Goal: Find specific page/section: Find specific page/section

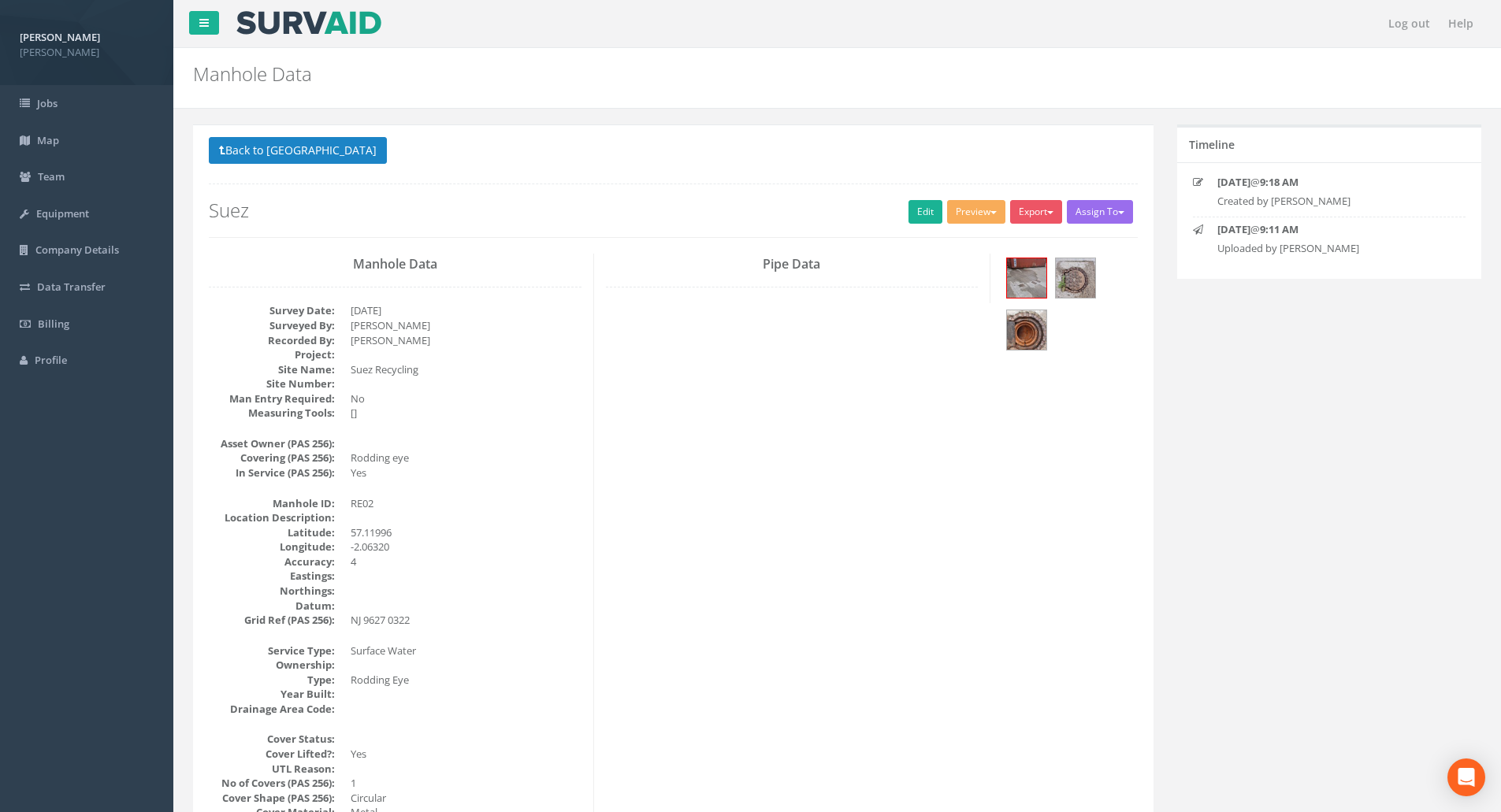
scroll to position [63, 0]
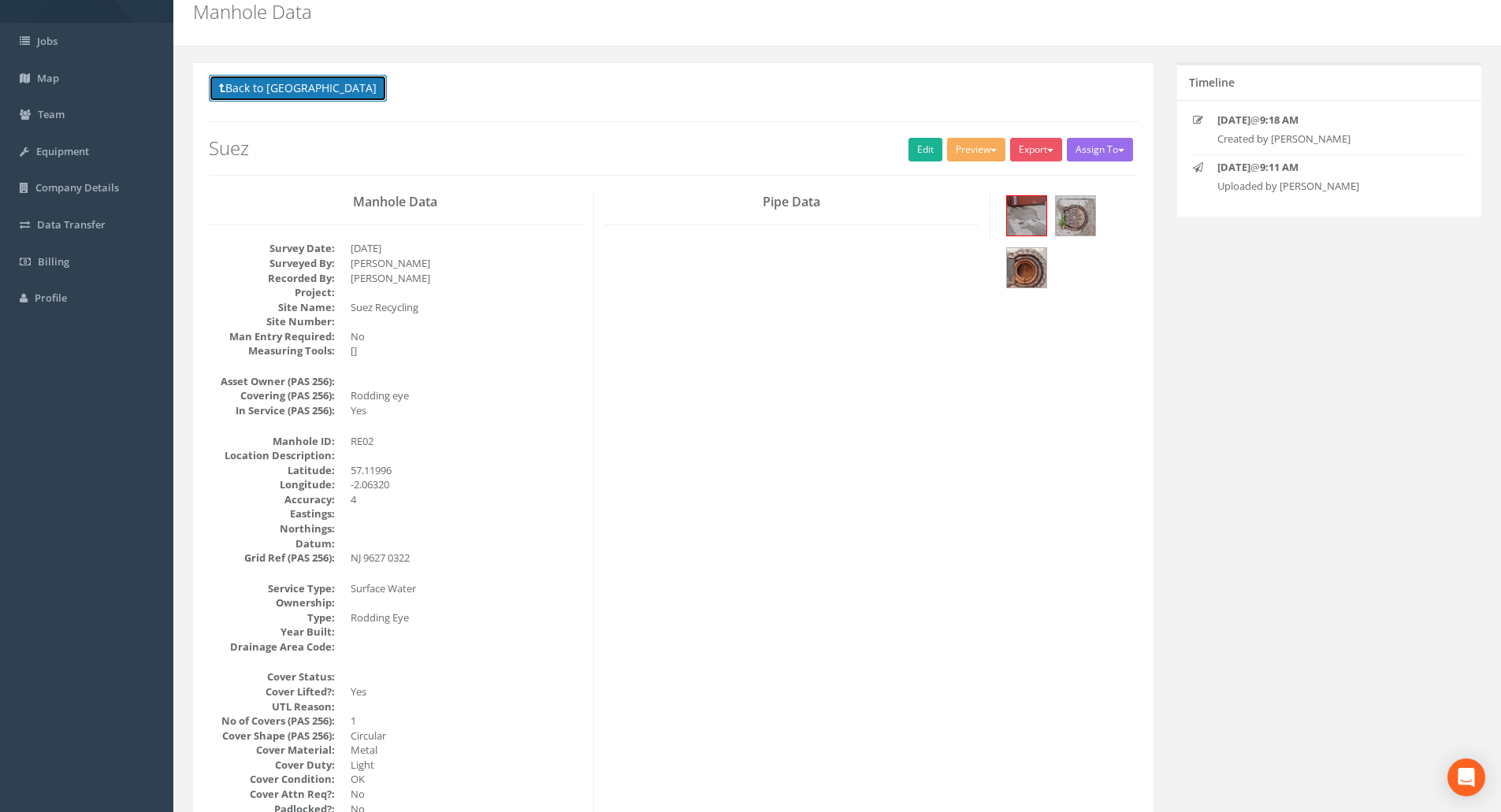
click at [324, 96] on button "Back to [GEOGRAPHIC_DATA]" at bounding box center [297, 88] width 178 height 27
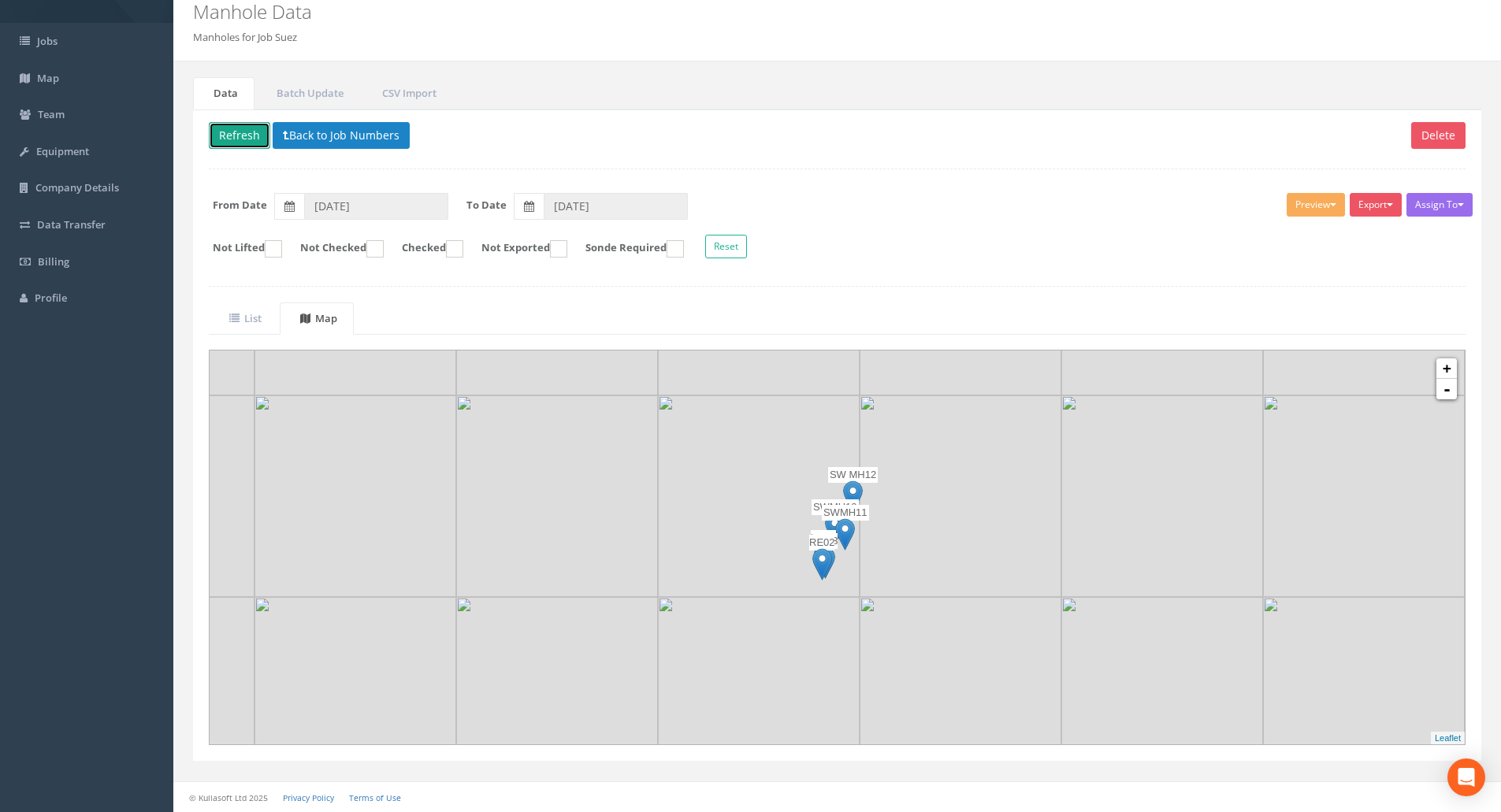
click at [235, 137] on button "Refresh" at bounding box center [239, 136] width 62 height 27
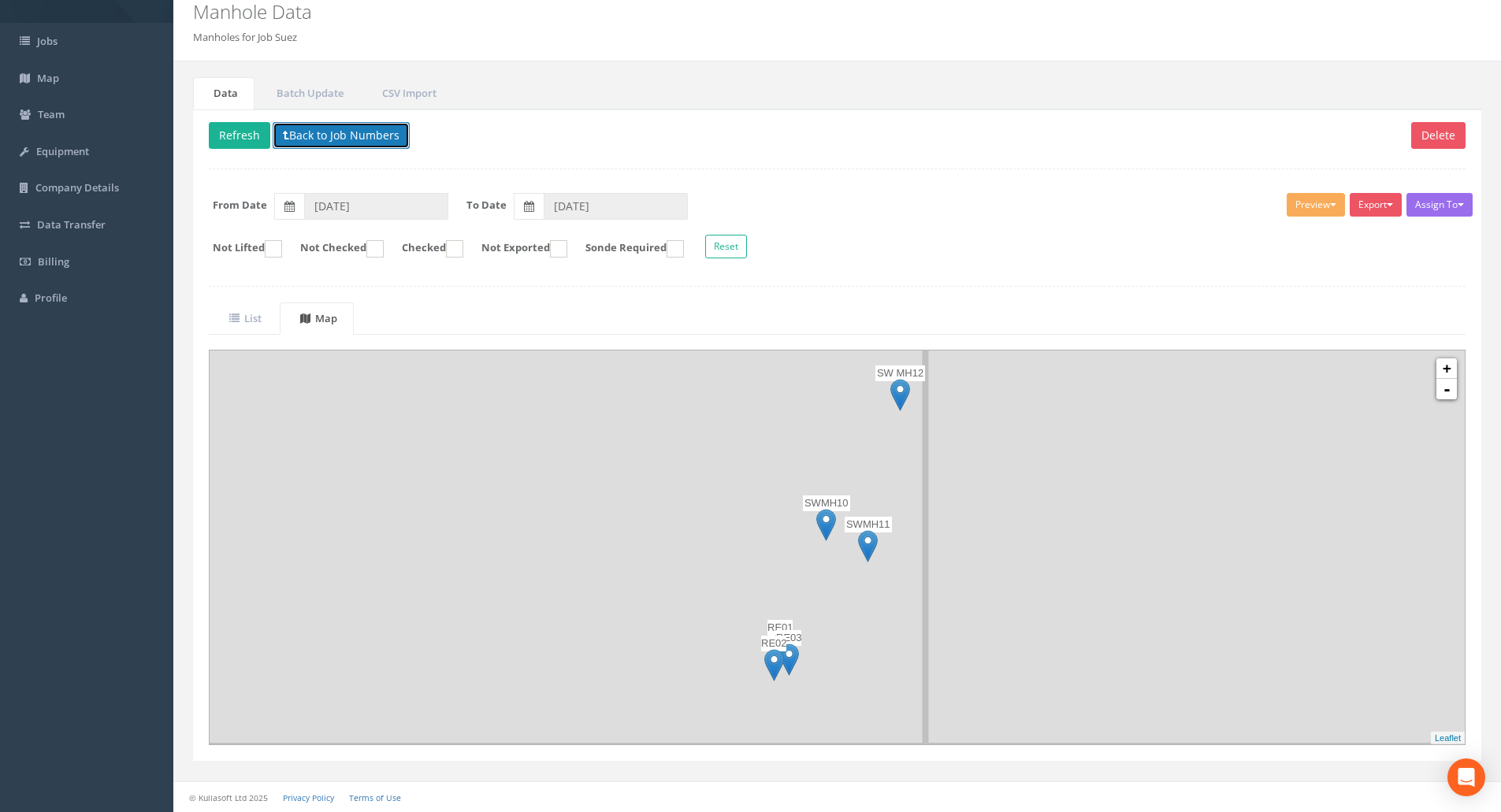
click at [354, 141] on button "Back to Job Numbers" at bounding box center [341, 136] width 137 height 27
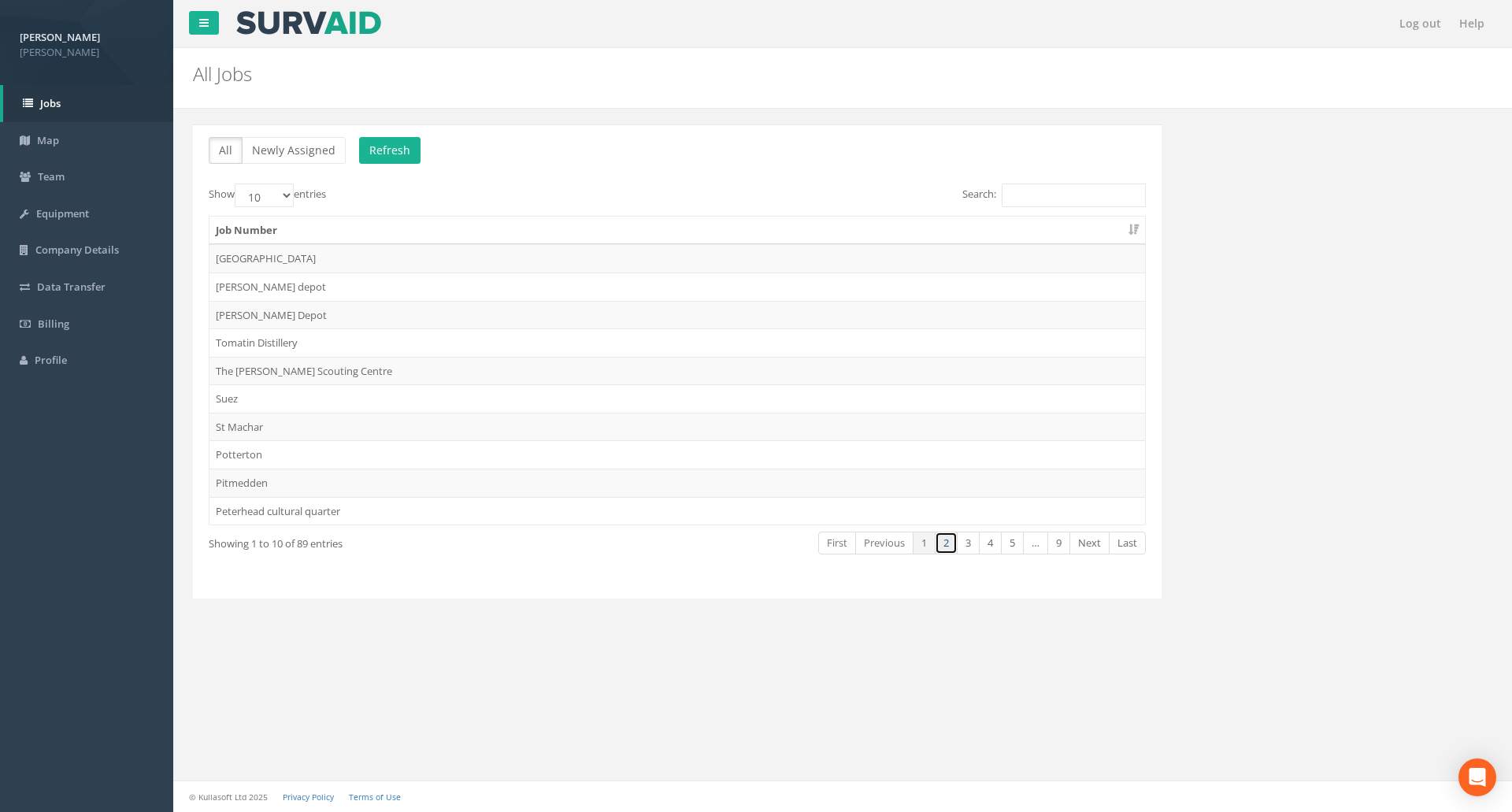
click at [947, 543] on link "2" at bounding box center [946, 543] width 23 height 23
click at [965, 546] on link "3" at bounding box center [969, 543] width 23 height 23
click at [992, 547] on link "4" at bounding box center [991, 543] width 23 height 23
click at [1007, 547] on link "5" at bounding box center [1012, 543] width 23 height 23
click at [1013, 547] on link "6" at bounding box center [1012, 543] width 23 height 23
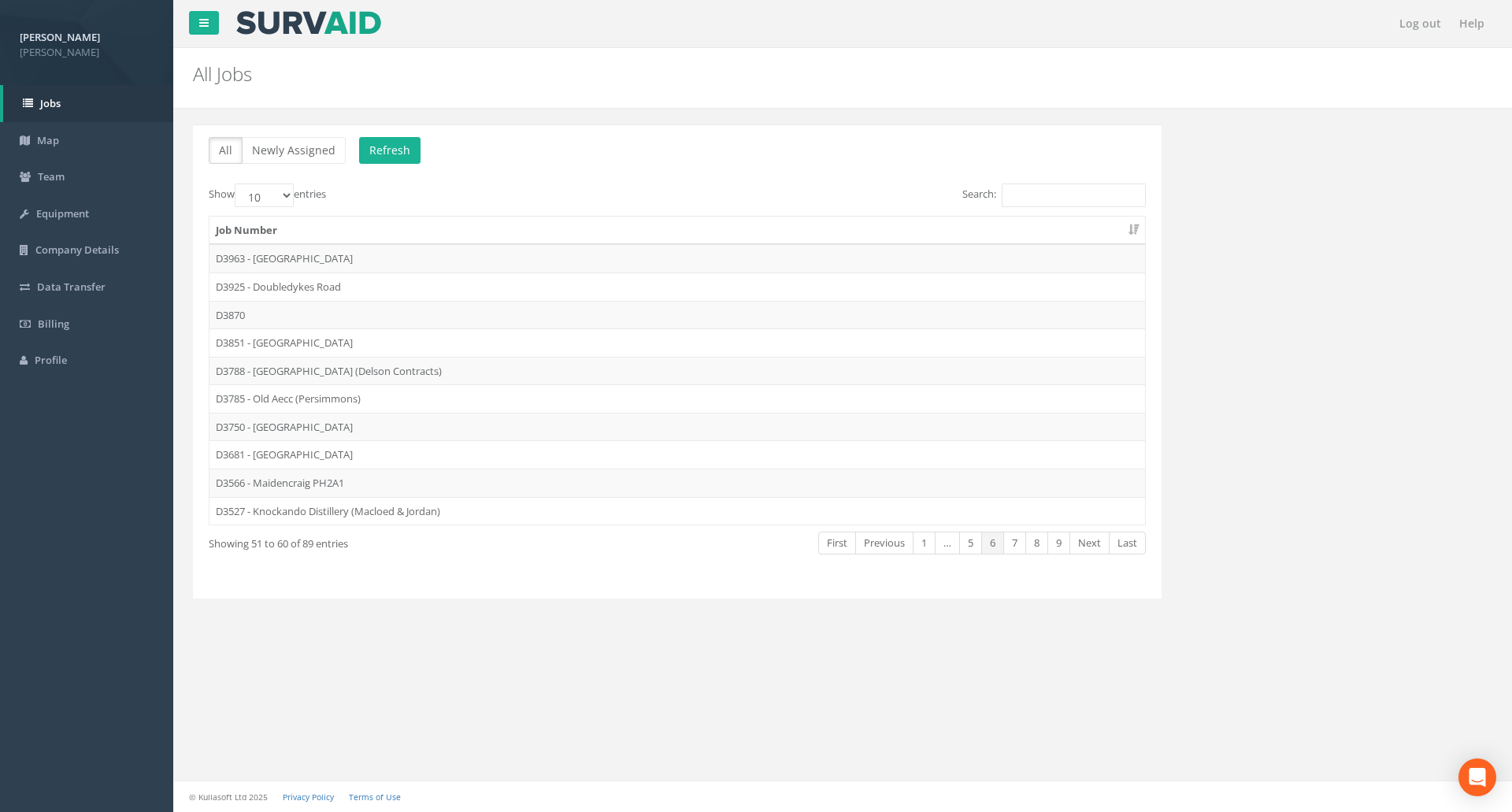
click at [1013, 547] on link "7" at bounding box center [1014, 543] width 23 height 23
click at [1037, 546] on link "8" at bounding box center [1037, 543] width 23 height 23
click at [1065, 546] on link "9" at bounding box center [1059, 543] width 23 height 23
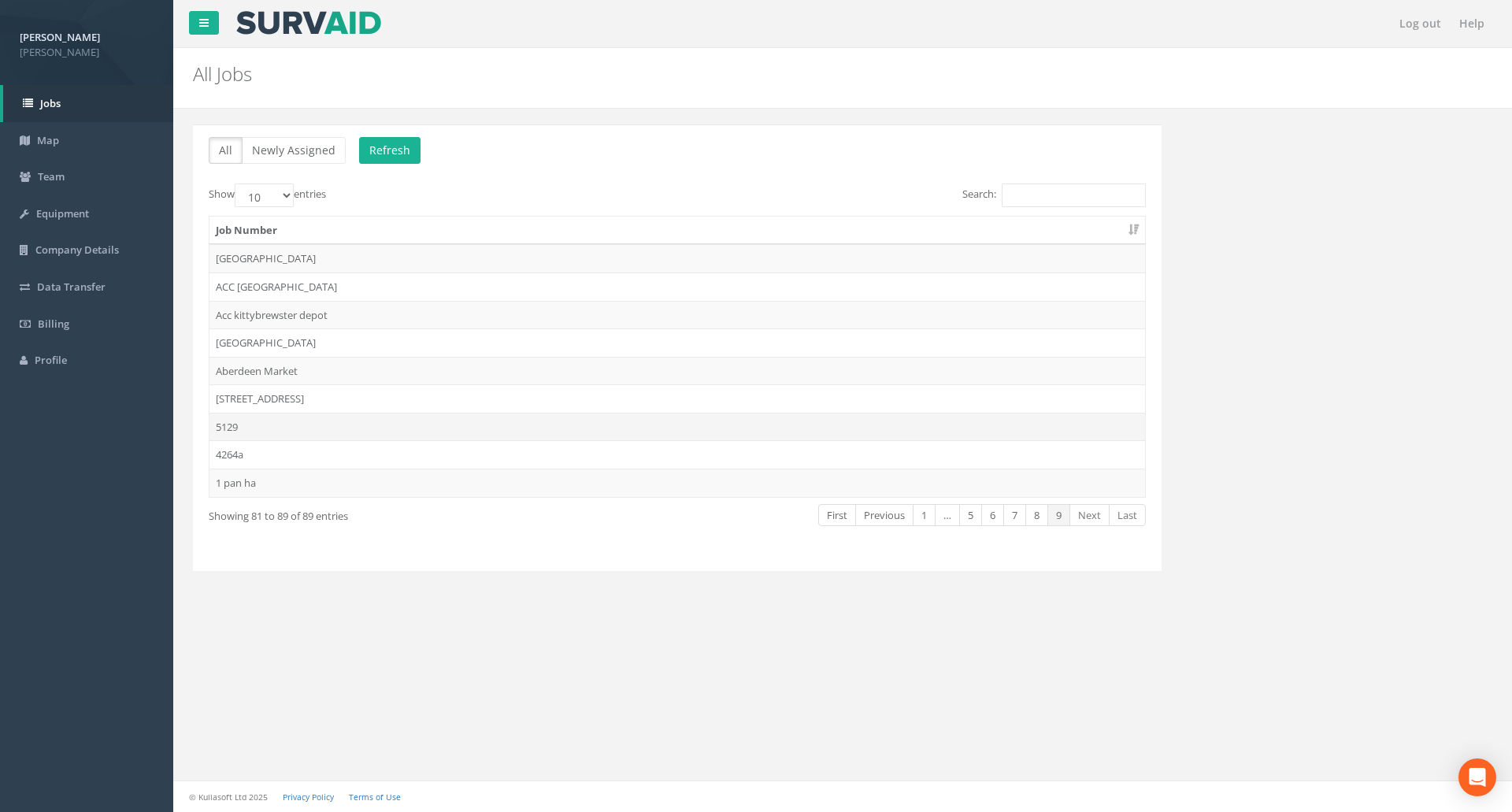
click at [360, 429] on td "5129" at bounding box center [677, 427] width 936 height 28
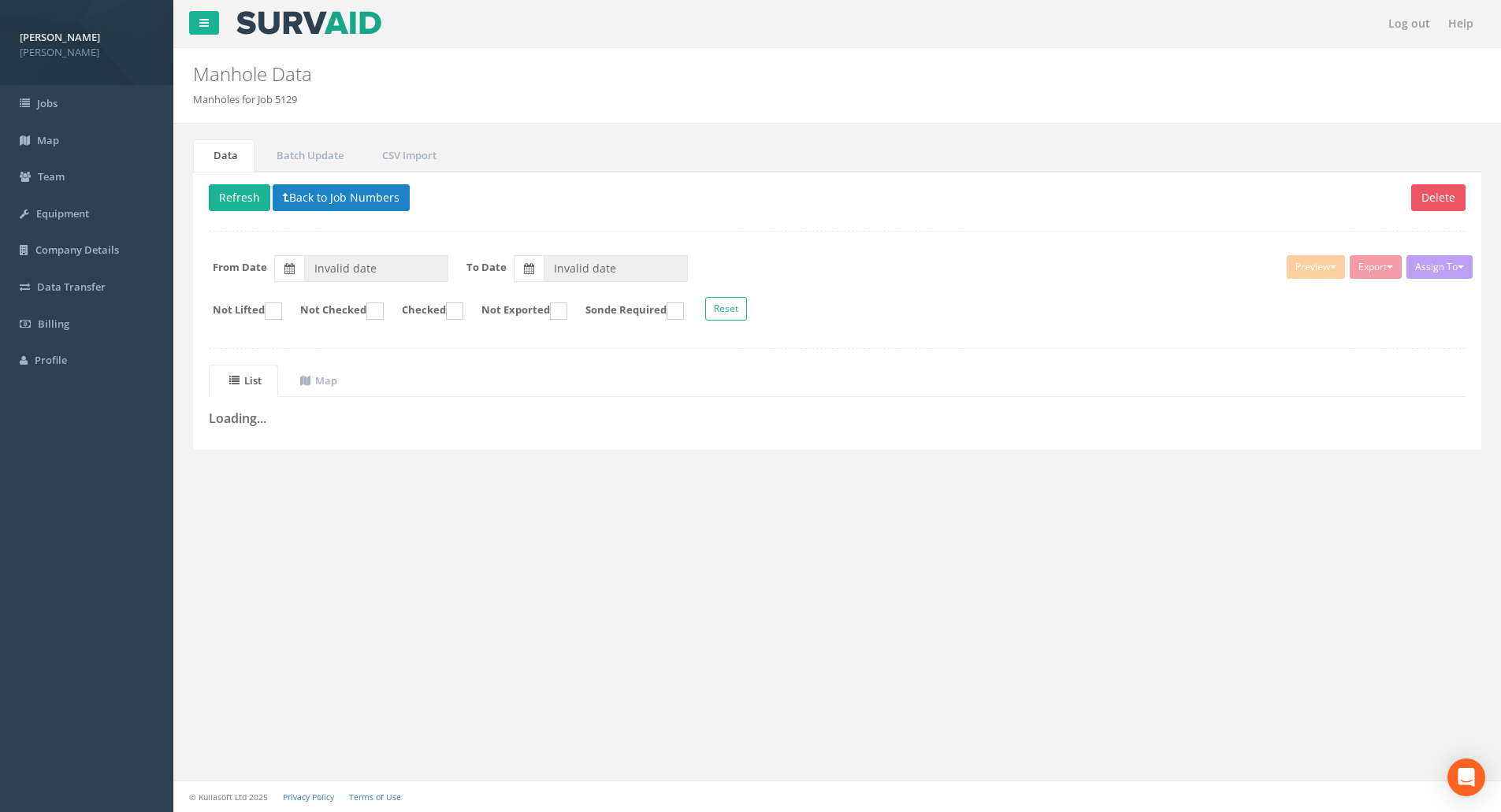
type input "[DATE]"
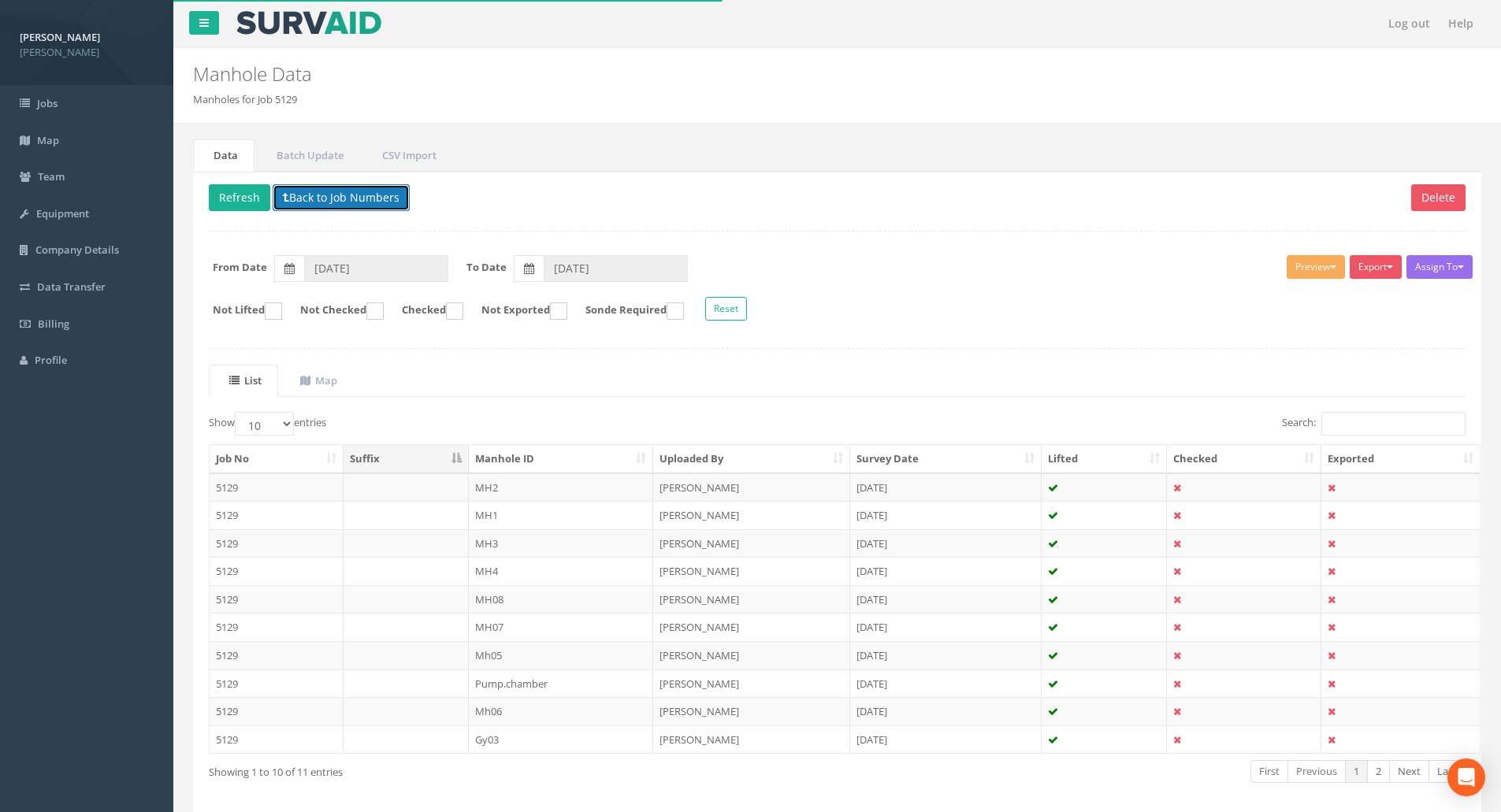
click at [287, 198] on icon at bounding box center [286, 198] width 7 height 11
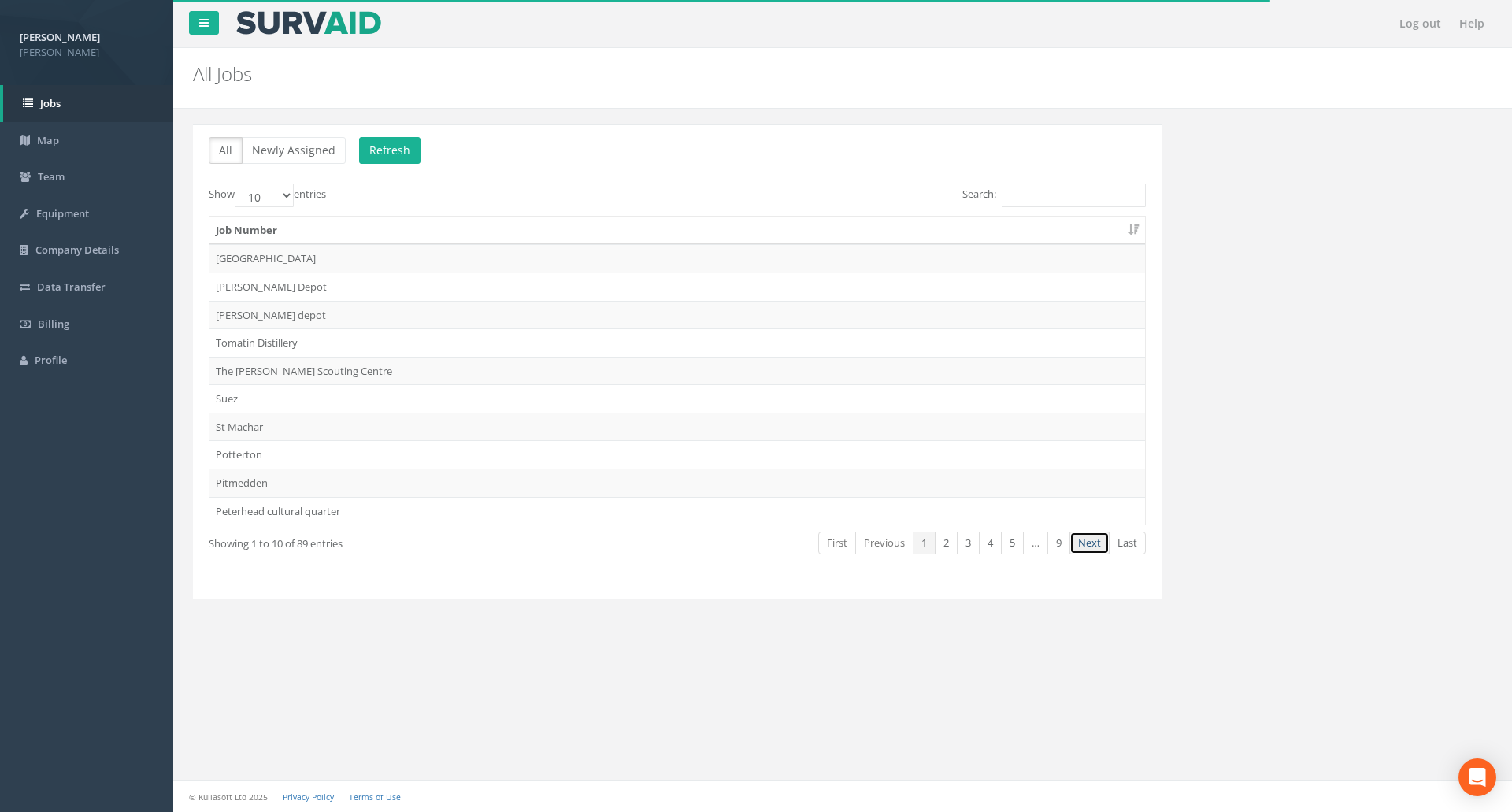
click at [1081, 548] on link "Next" at bounding box center [1089, 543] width 40 height 23
click at [1082, 548] on link "Next" at bounding box center [1089, 543] width 40 height 23
click at [1084, 548] on link "Next" at bounding box center [1089, 543] width 40 height 23
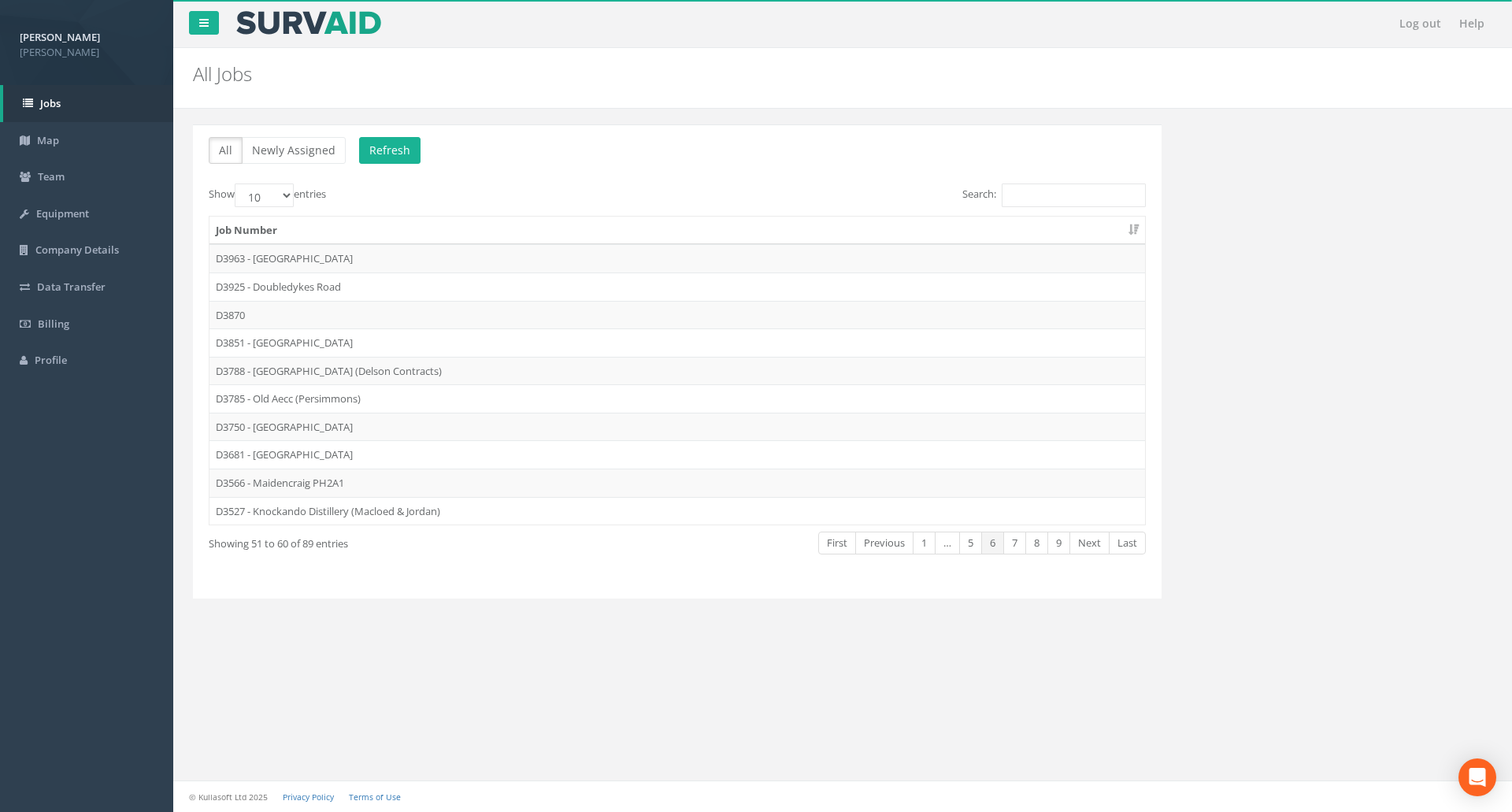
click at [1084, 548] on link "Next" at bounding box center [1089, 543] width 40 height 23
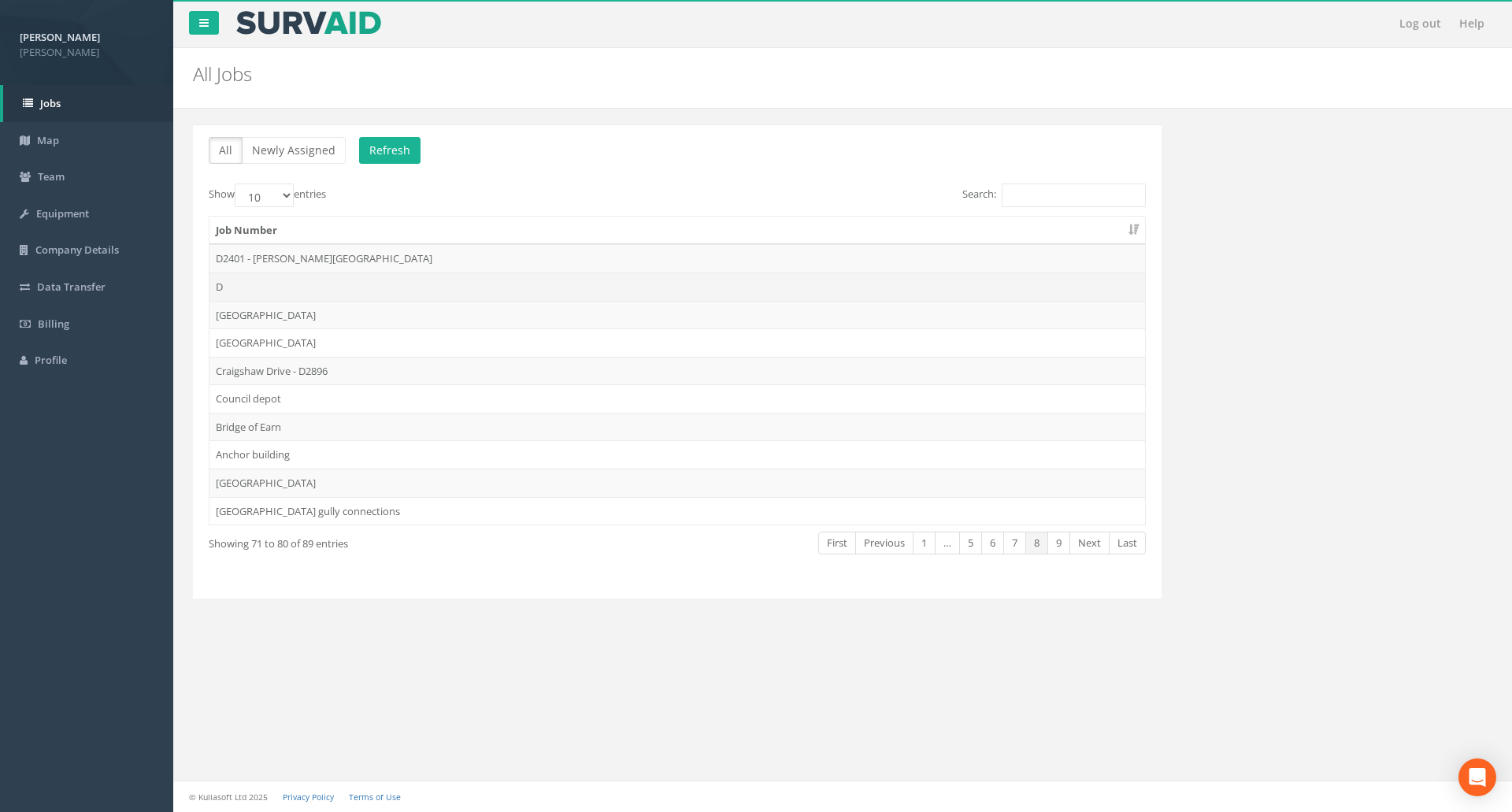
click at [293, 288] on td "D" at bounding box center [677, 287] width 936 height 28
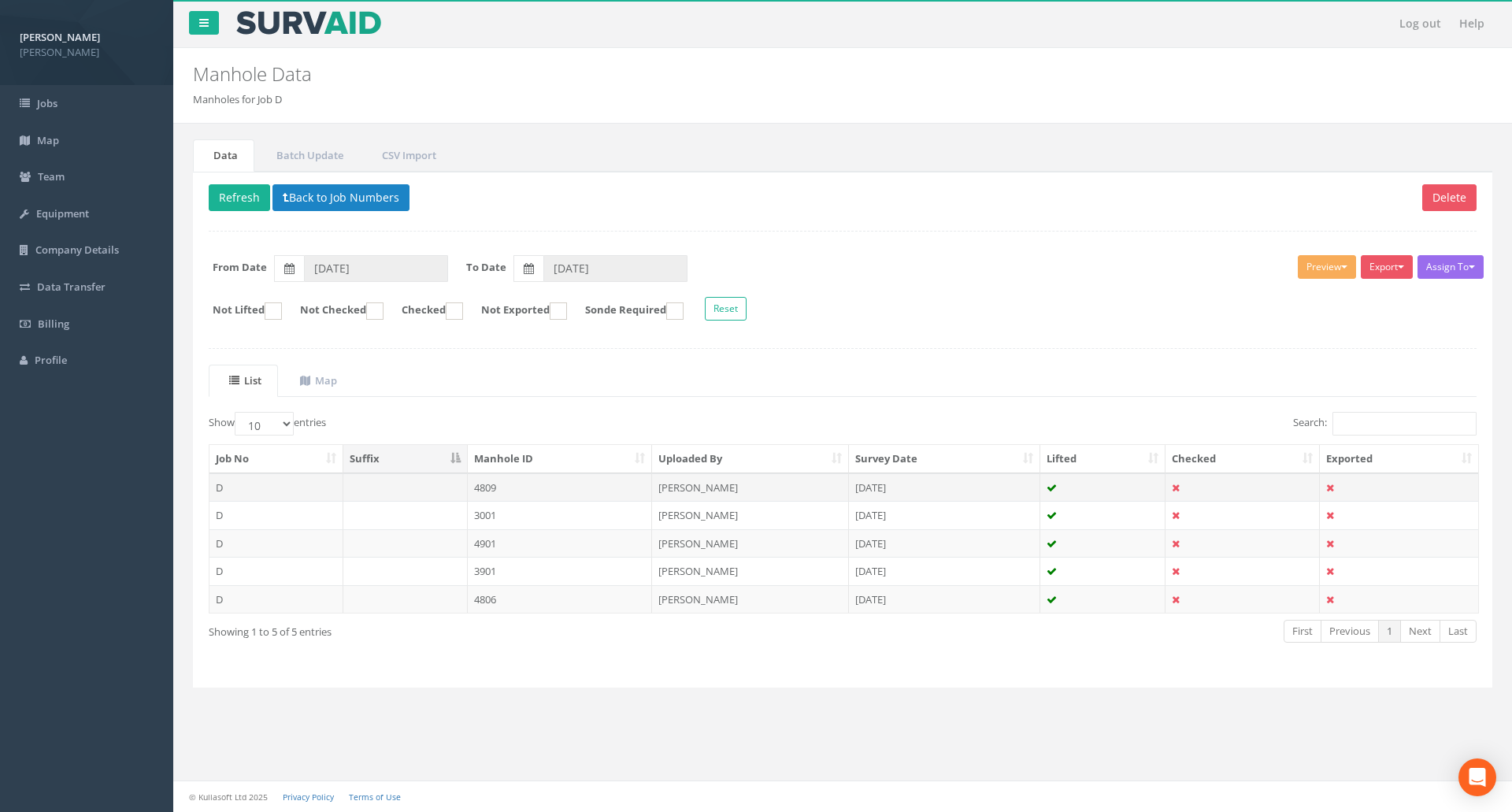
click at [533, 485] on td "4809" at bounding box center [560, 487] width 185 height 28
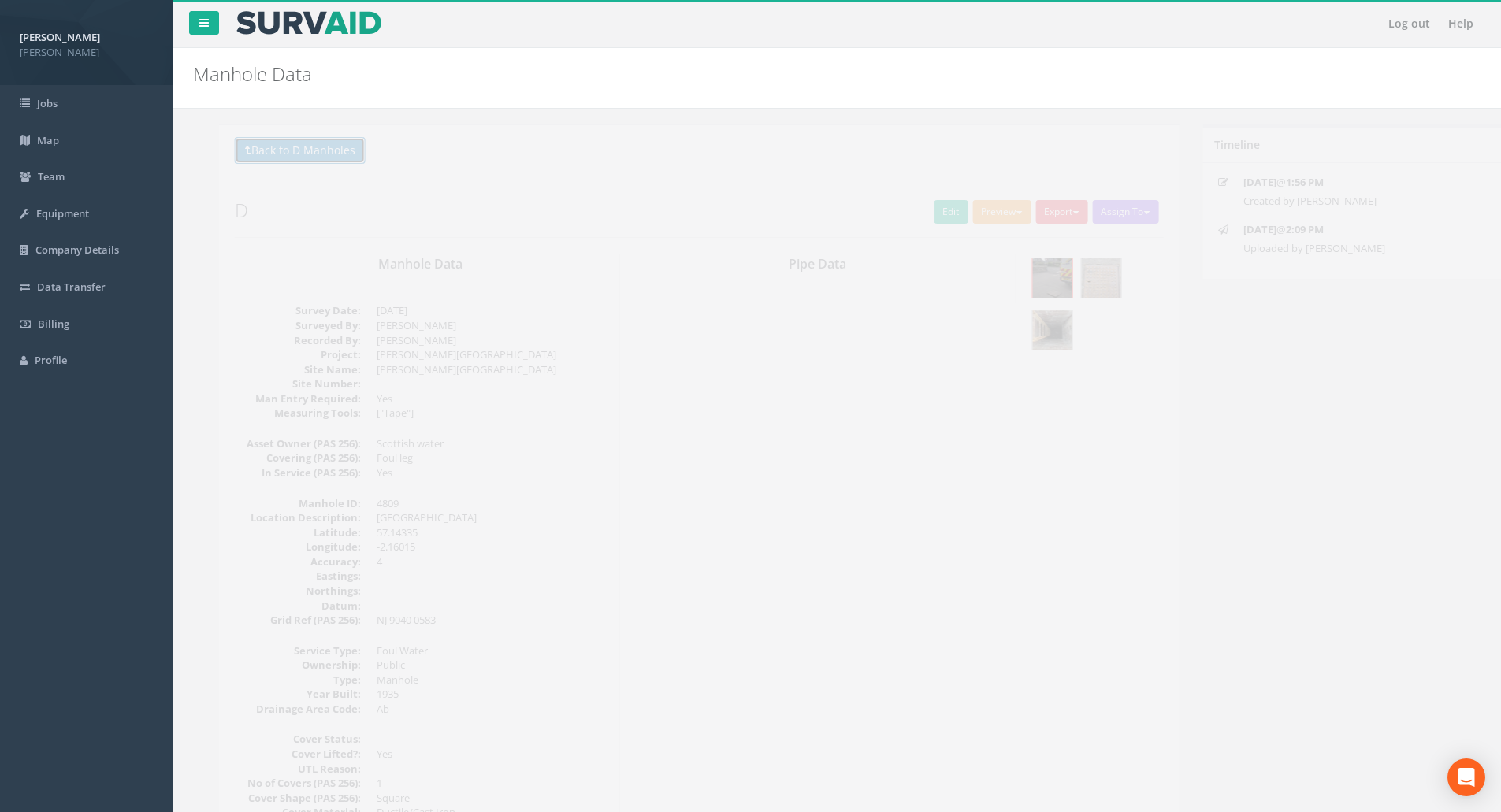
click at [258, 163] on button "Back to D Manholes" at bounding box center [275, 150] width 131 height 27
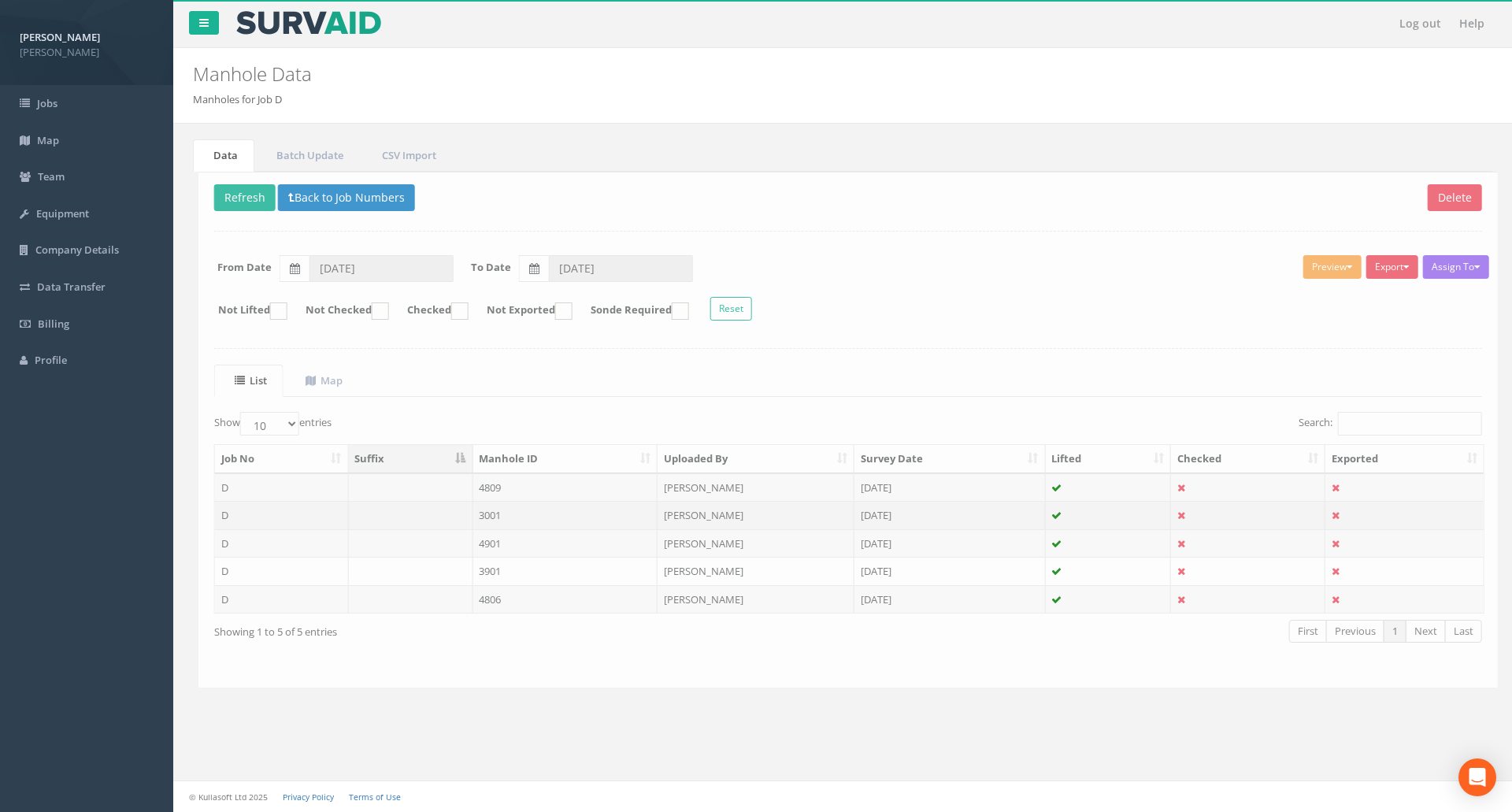
click at [520, 512] on td "3001" at bounding box center [560, 515] width 185 height 28
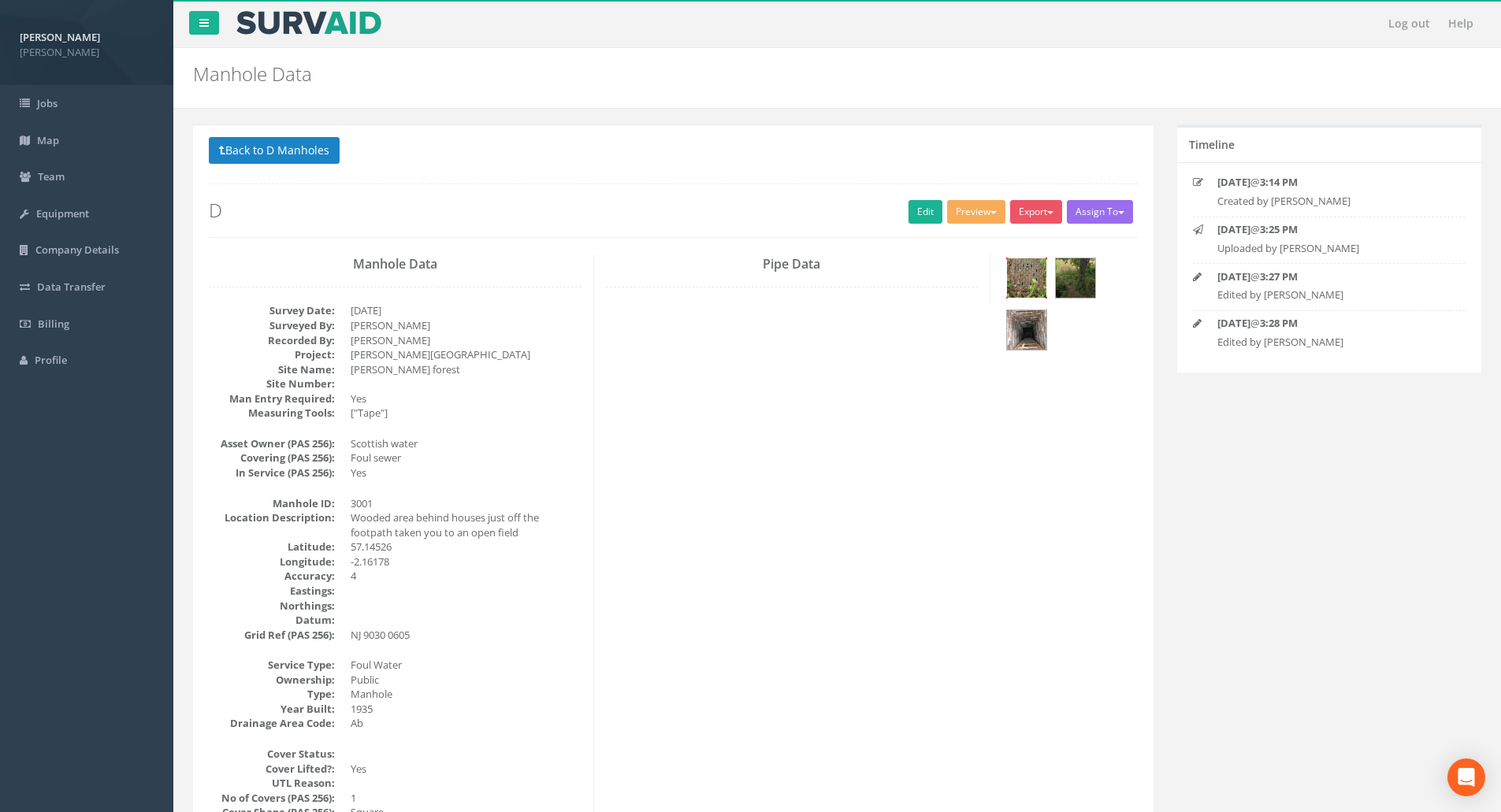
click at [1026, 275] on img at bounding box center [1026, 277] width 39 height 39
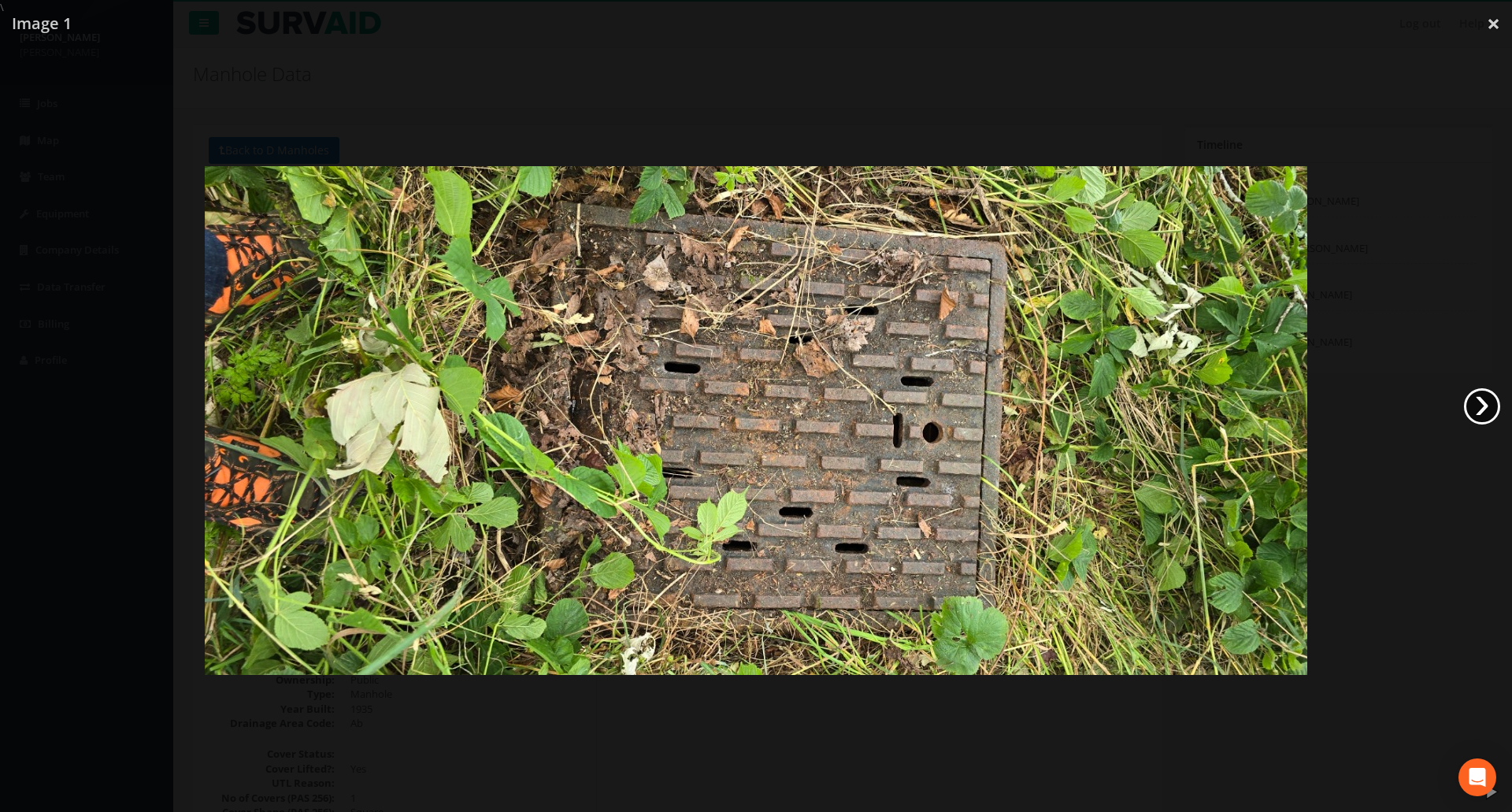
click at [1488, 413] on link "›" at bounding box center [1483, 406] width 36 height 36
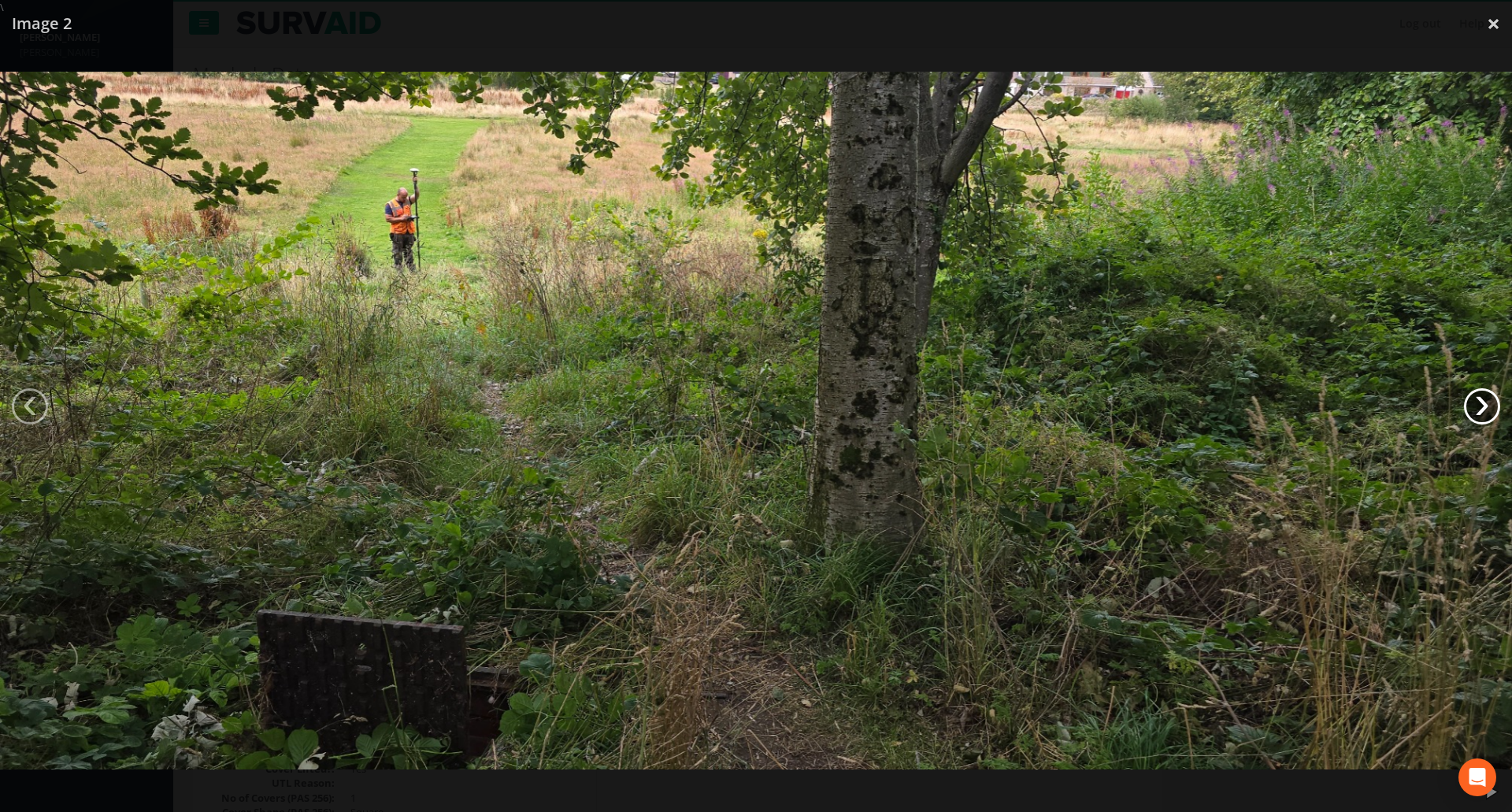
click at [1488, 413] on link "›" at bounding box center [1483, 406] width 36 height 36
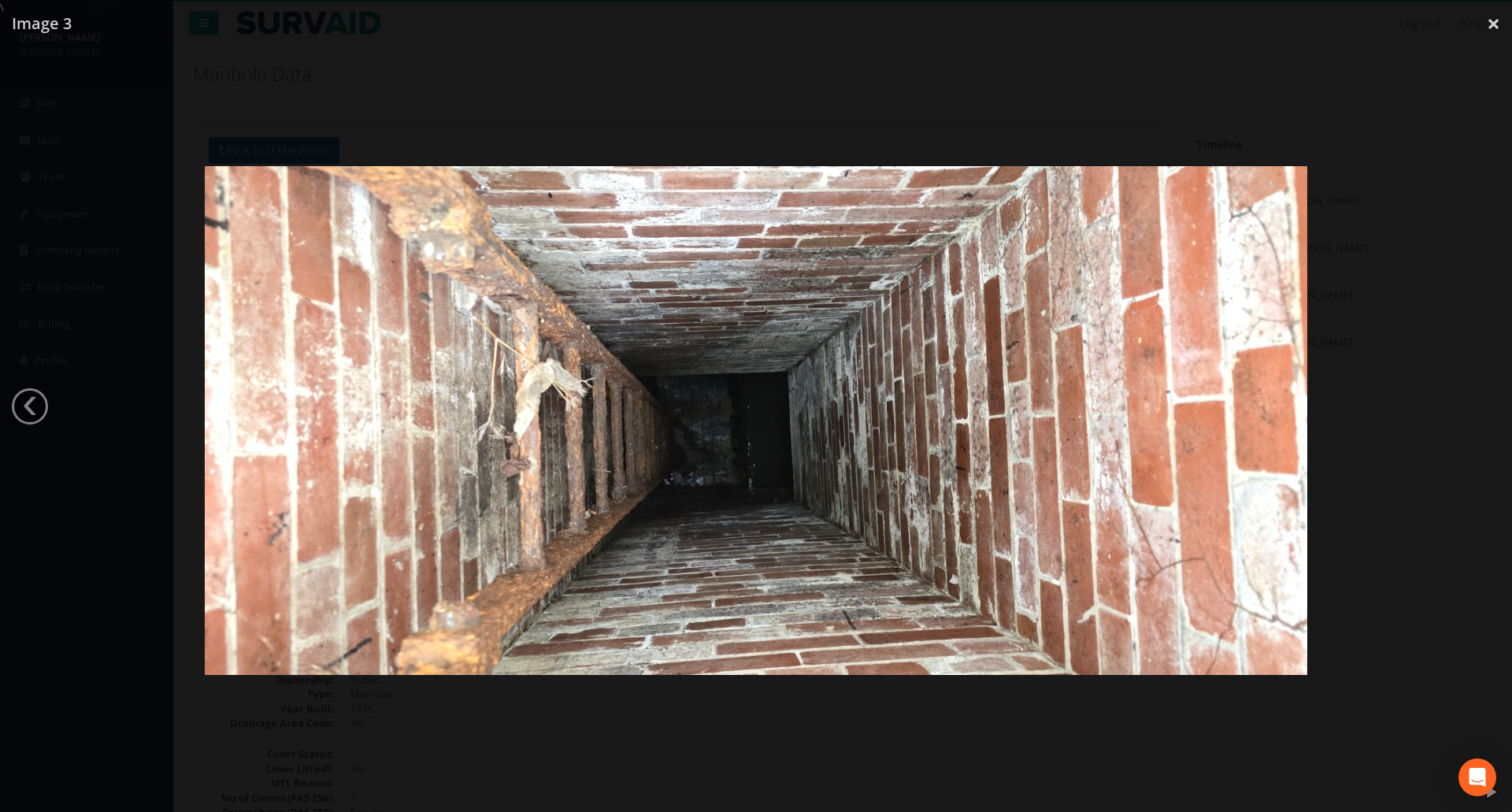
click at [1488, 413] on div at bounding box center [756, 421] width 1512 height 812
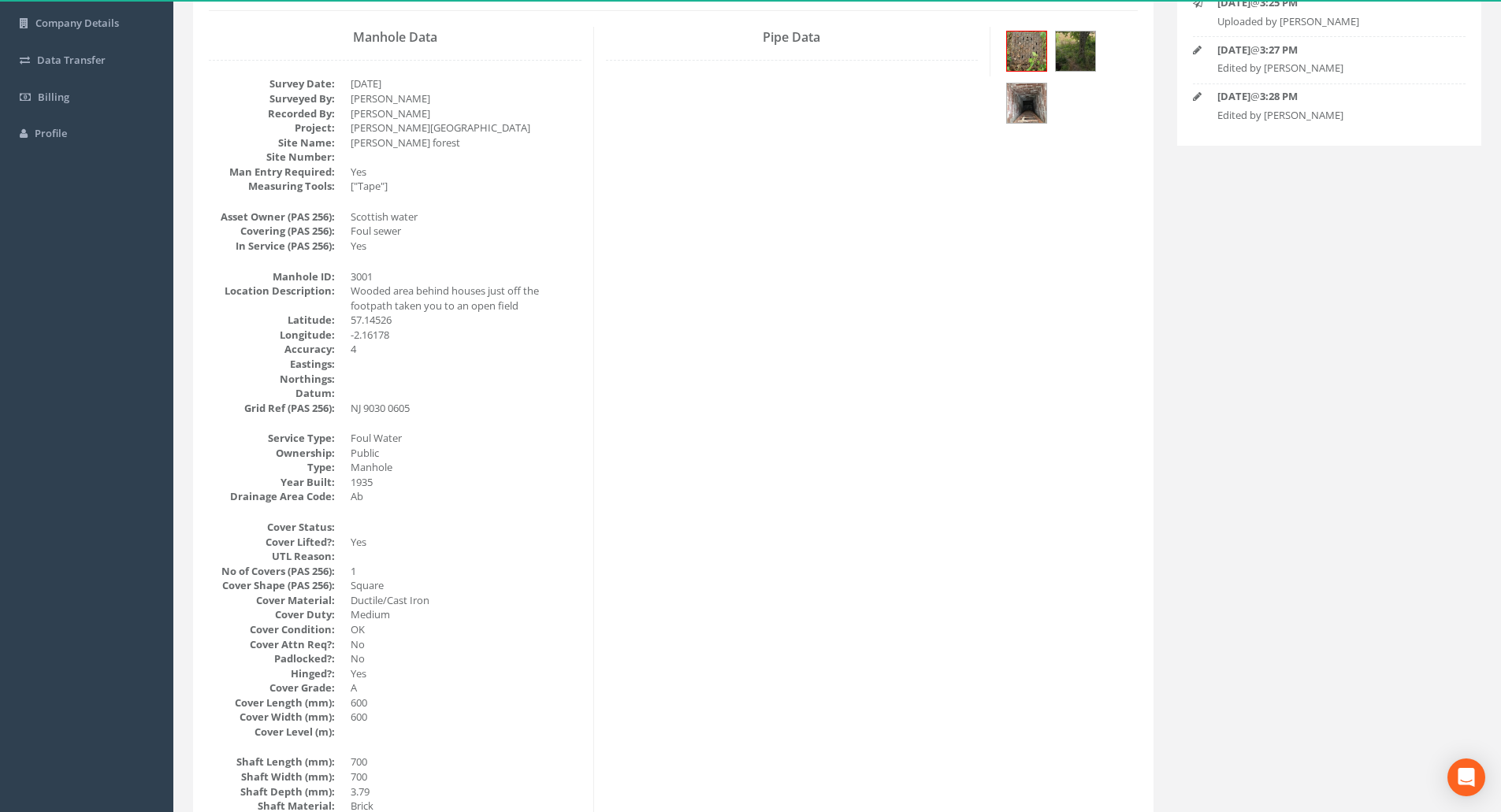
scroll to position [236, 0]
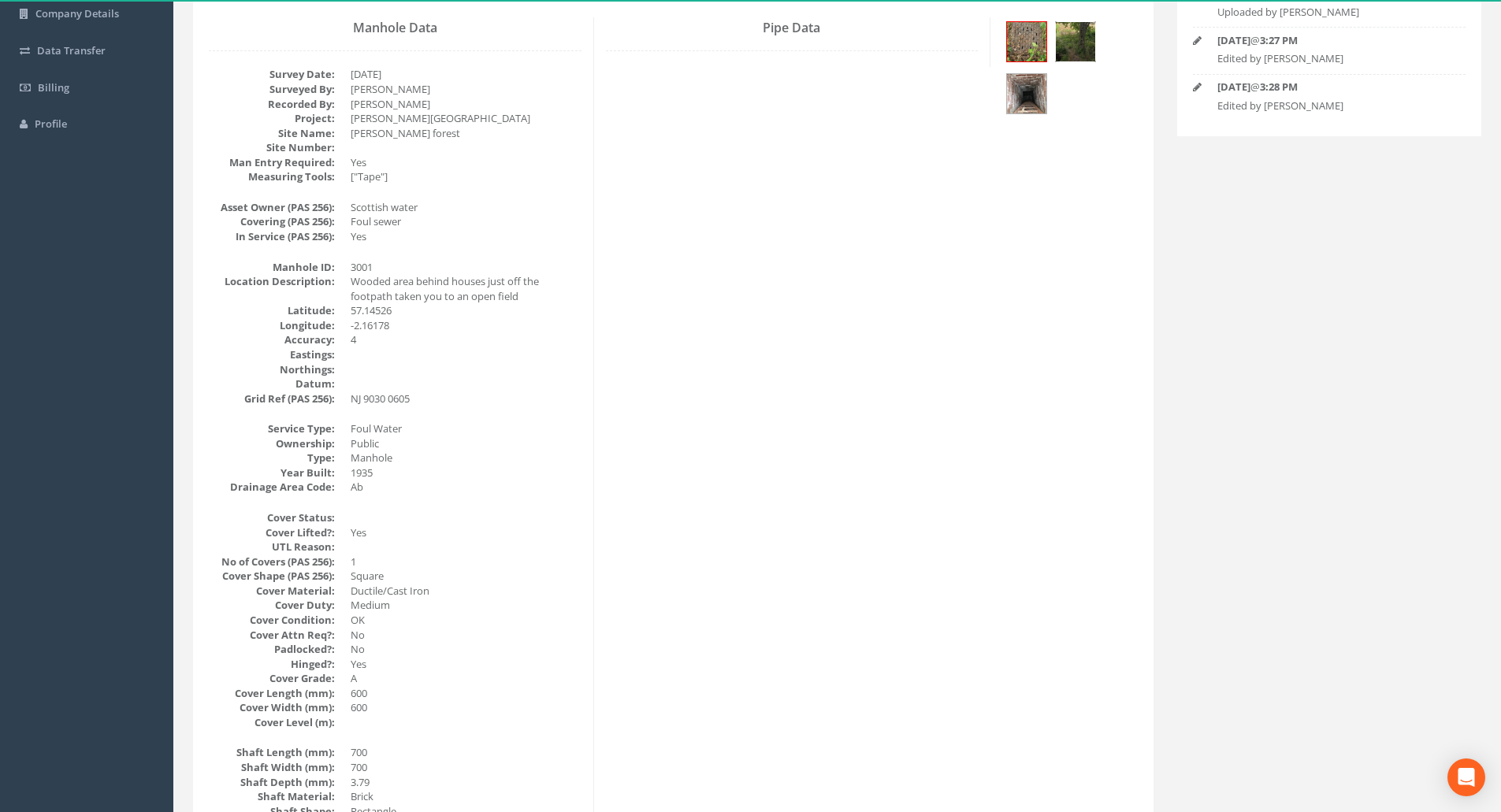
click at [1086, 50] on img at bounding box center [1074, 41] width 39 height 39
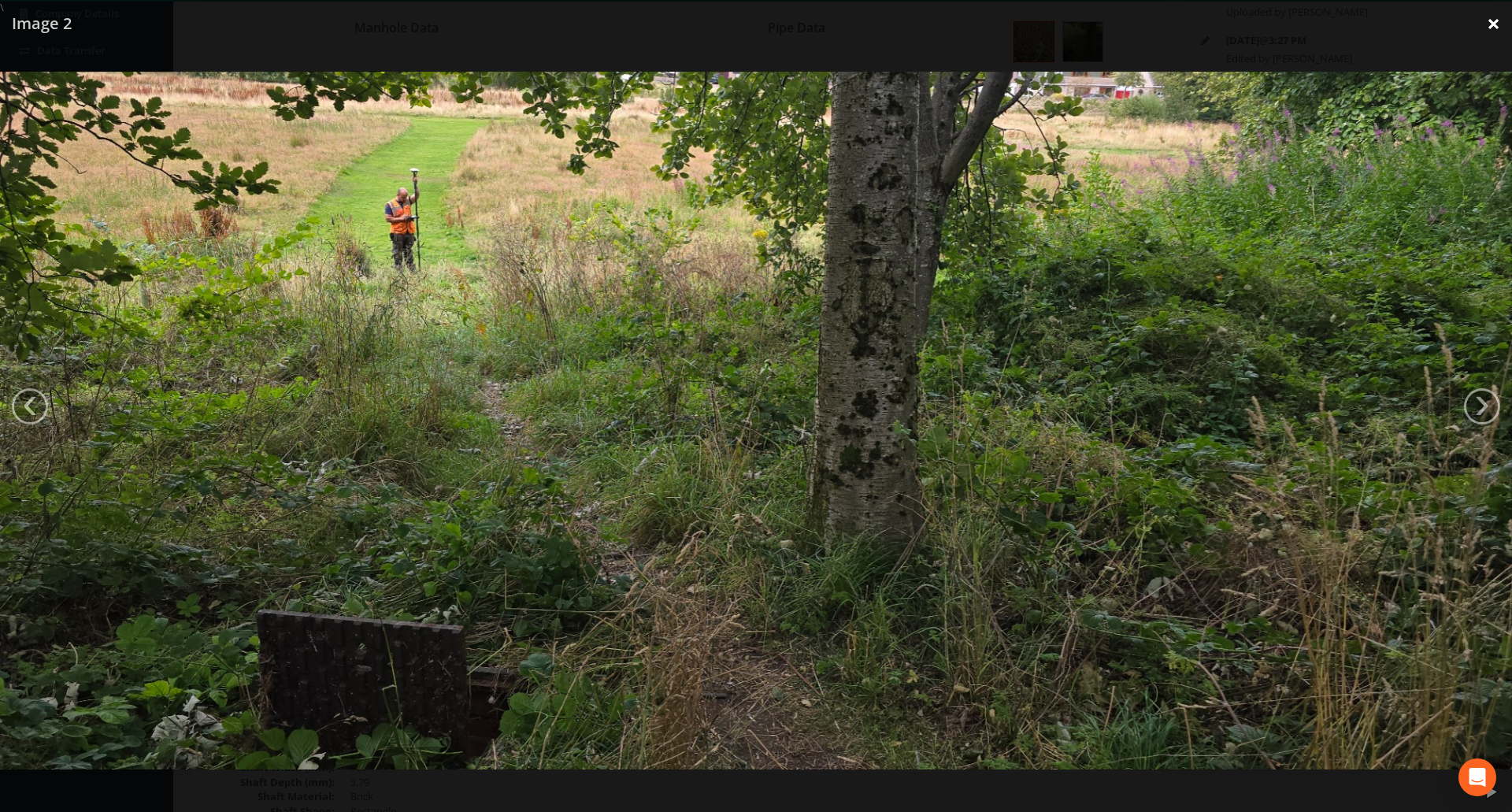
click at [1497, 23] on link "×" at bounding box center [1493, 24] width 37 height 47
